Goal: Information Seeking & Learning: Learn about a topic

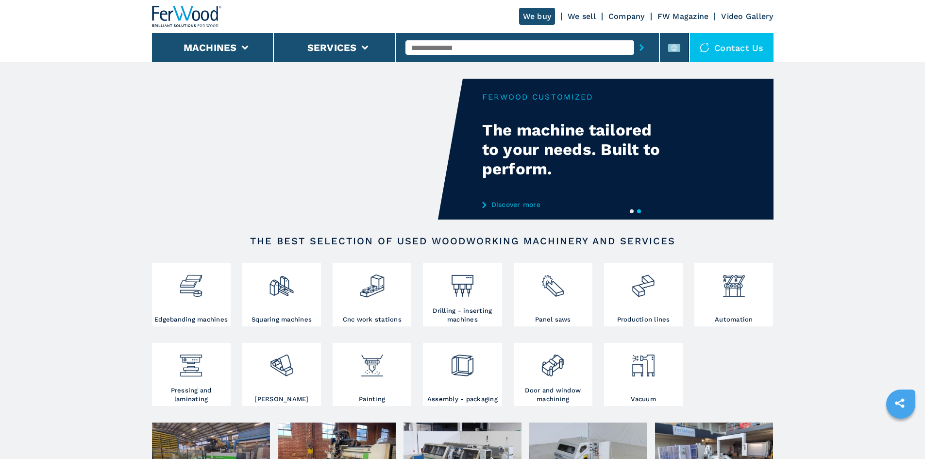
paste input "******"
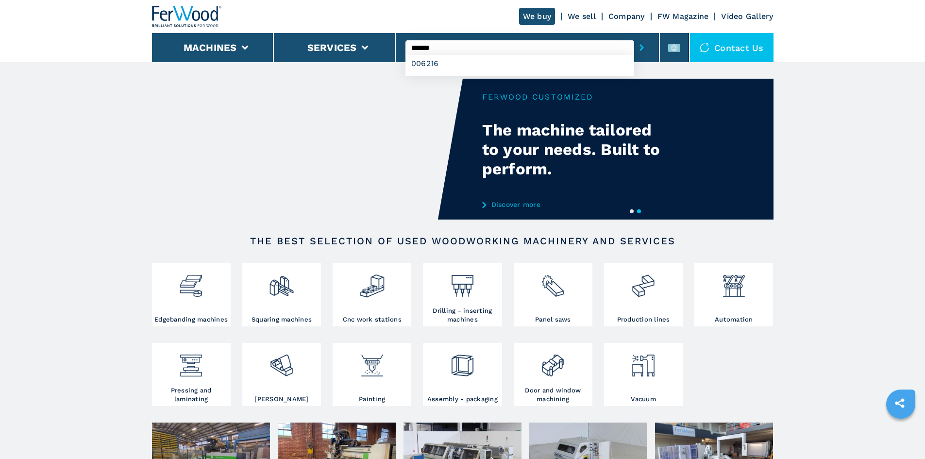
type input "******"
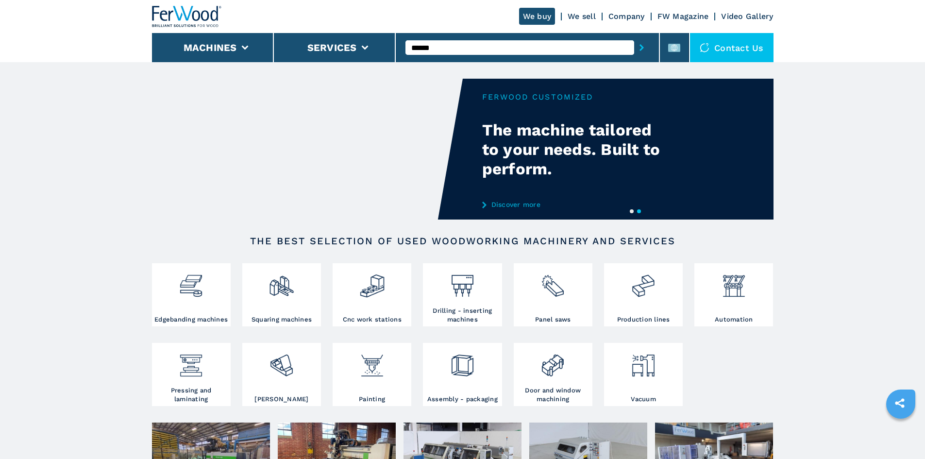
click at [640, 51] on button "submit-button" at bounding box center [641, 47] width 15 height 22
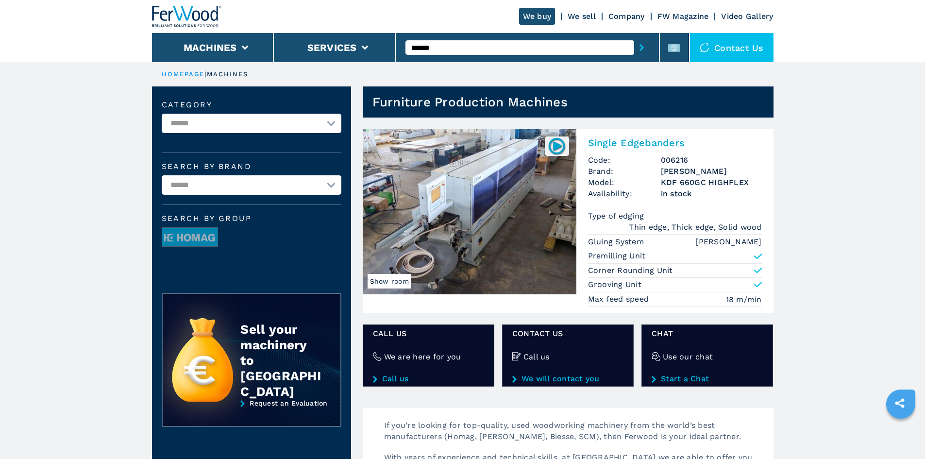
click at [640, 139] on h2 "Single Edgebanders" at bounding box center [675, 143] width 174 height 12
click at [642, 145] on h2 "Single Edgebanders" at bounding box center [675, 143] width 174 height 12
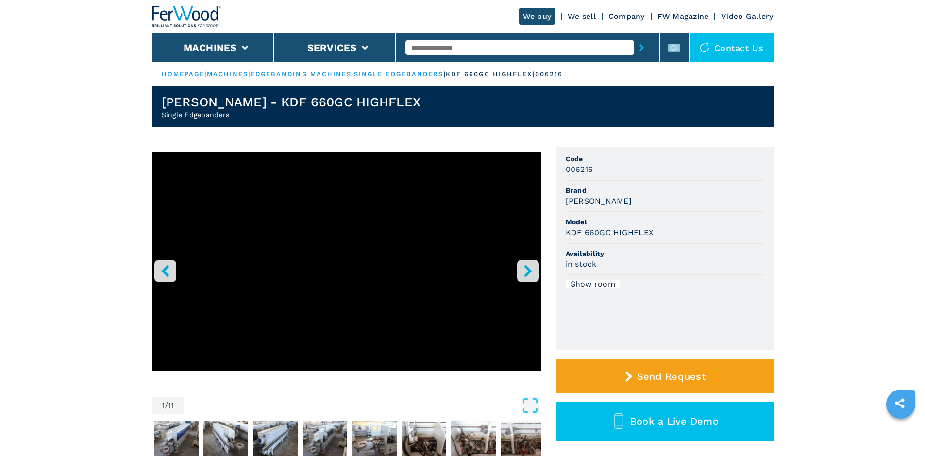
click at [581, 202] on h3 "[PERSON_NAME]" at bounding box center [599, 200] width 66 height 11
click at [581, 203] on h3 "[PERSON_NAME]" at bounding box center [599, 200] width 66 height 11
copy h3 "BRANDT"
click at [626, 189] on span "Brand" at bounding box center [665, 190] width 198 height 10
drag, startPoint x: 651, startPoint y: 233, endPoint x: 566, endPoint y: 238, distance: 85.6
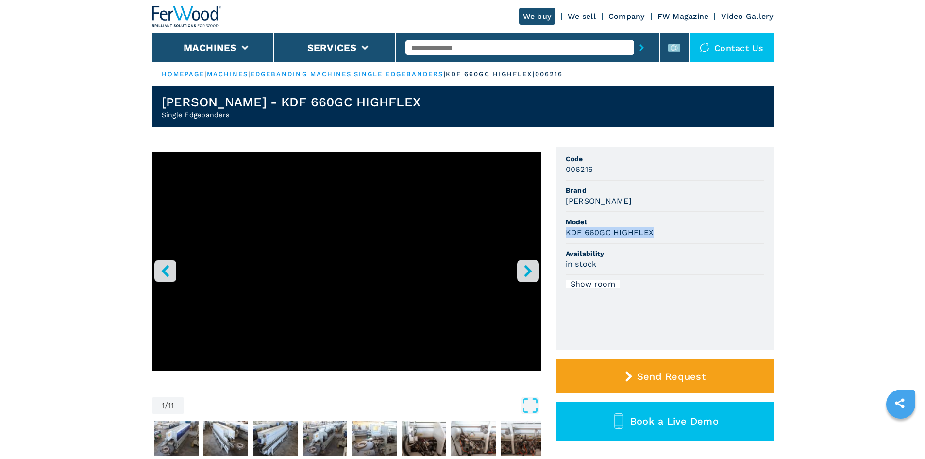
click at [566, 238] on li "Model KDF 660GC HIGHFLEX" at bounding box center [665, 228] width 198 height 32
copy h3 "KDF 660GC HIGHFLEX"
click at [622, 221] on span "Model" at bounding box center [665, 222] width 198 height 10
click at [571, 170] on h3 "006216" at bounding box center [580, 169] width 28 height 11
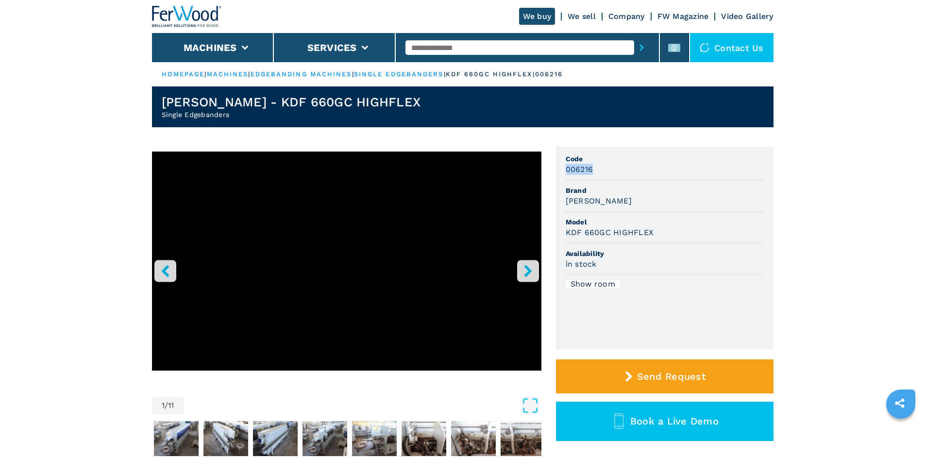
copy h3 "006216"
click at [607, 166] on div "006216" at bounding box center [665, 169] width 198 height 11
click at [456, 50] on input "text" at bounding box center [519, 47] width 229 height 15
drag, startPoint x: 459, startPoint y: 49, endPoint x: 420, endPoint y: 48, distance: 38.8
click at [420, 48] on input "text" at bounding box center [519, 47] width 229 height 15
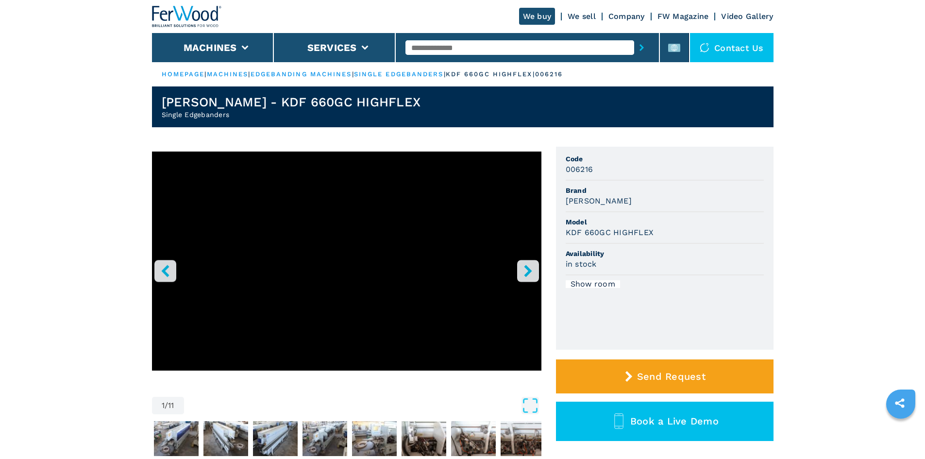
drag, startPoint x: 420, startPoint y: 48, endPoint x: 418, endPoint y: 41, distance: 7.2
paste input "******"
type input "******"
click at [639, 48] on icon "submit-button" at bounding box center [641, 47] width 4 height 7
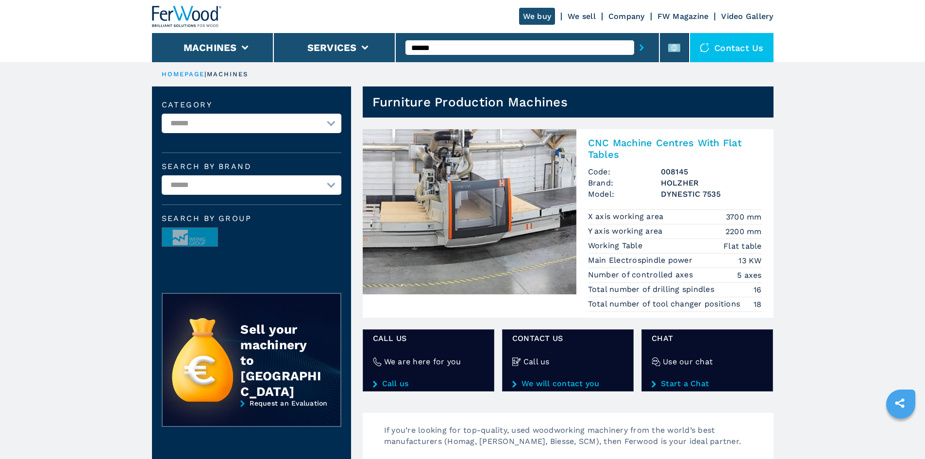
click at [631, 140] on h2 "CNC Machine Centres With Flat Tables" at bounding box center [675, 148] width 174 height 23
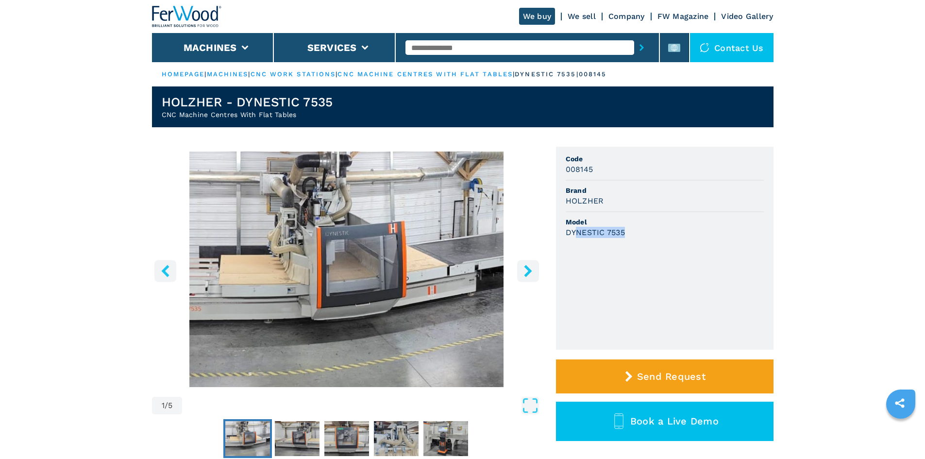
drag, startPoint x: 625, startPoint y: 231, endPoint x: 578, endPoint y: 227, distance: 47.7
click at [578, 227] on div "DYNESTIC 7535" at bounding box center [665, 232] width 198 height 11
click at [578, 227] on h3 "DYNESTIC 7535" at bounding box center [595, 232] width 59 height 11
drag, startPoint x: 626, startPoint y: 231, endPoint x: 566, endPoint y: 231, distance: 60.2
click at [566, 231] on div "DYNESTIC 7535" at bounding box center [665, 232] width 198 height 11
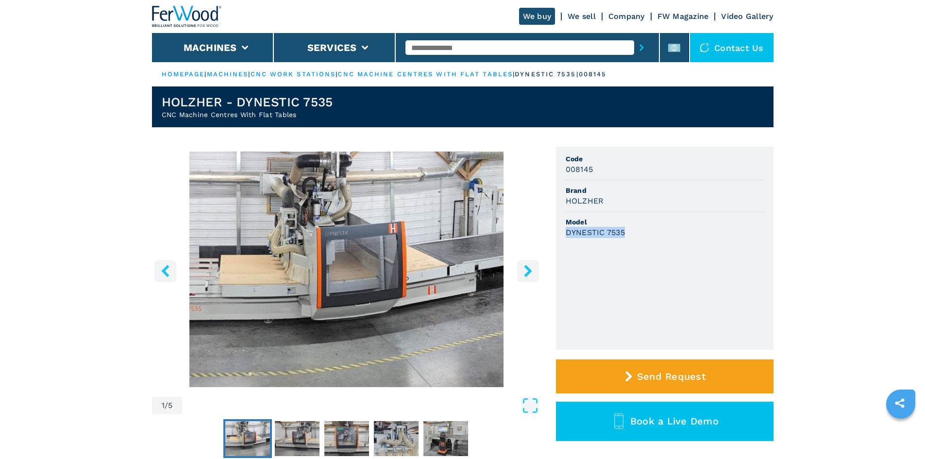
copy h3 "DYNESTIC 7535"
click at [650, 233] on div "DYNESTIC 7535" at bounding box center [665, 232] width 198 height 11
click at [575, 168] on h3 "008145" at bounding box center [580, 169] width 28 height 11
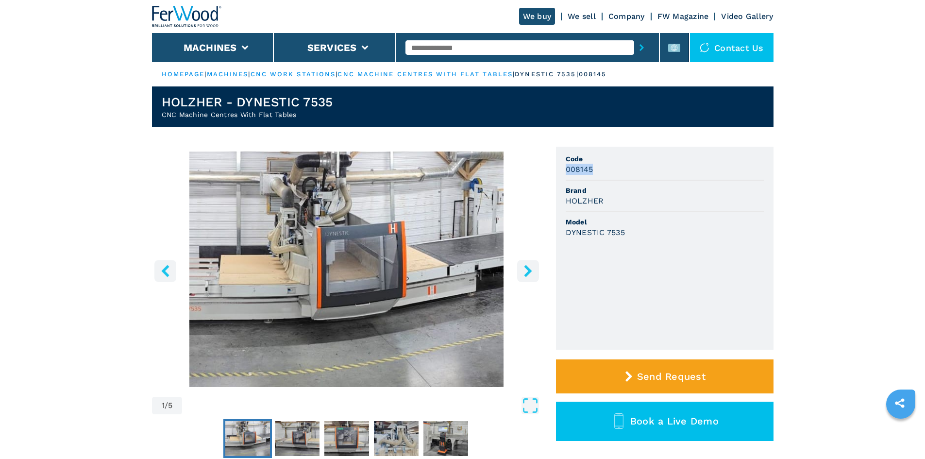
copy h3 "008145"
click at [601, 161] on span "Code" at bounding box center [665, 159] width 198 height 10
